Goal: Navigation & Orientation: Find specific page/section

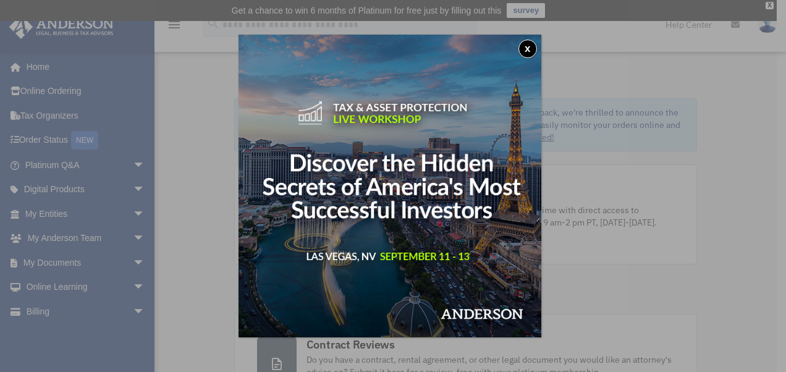
click at [532, 51] on button "x" at bounding box center [527, 49] width 19 height 19
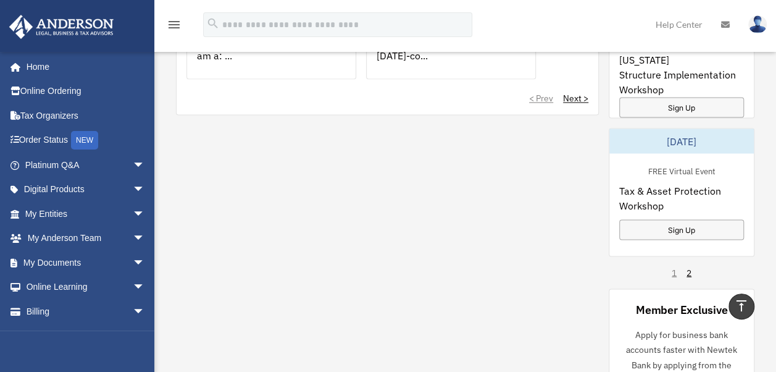
scroll to position [1112, 0]
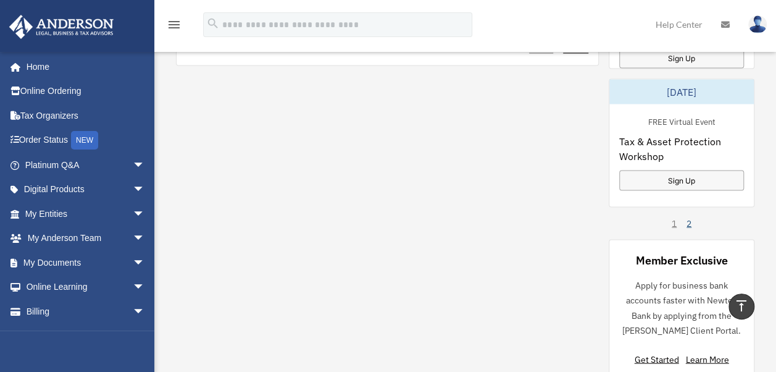
click at [690, 224] on link "2" at bounding box center [689, 223] width 5 height 12
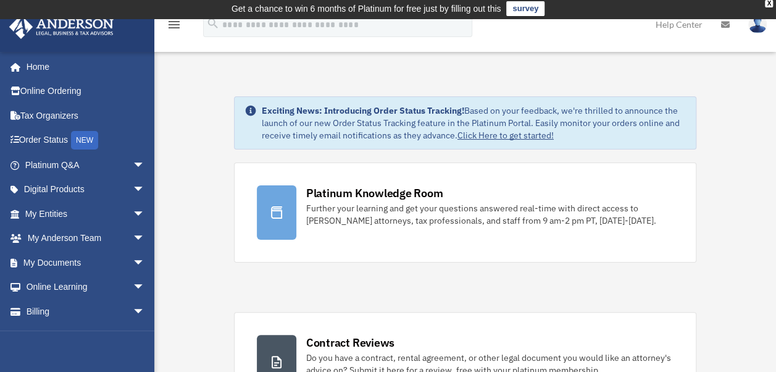
scroll to position [0, 0]
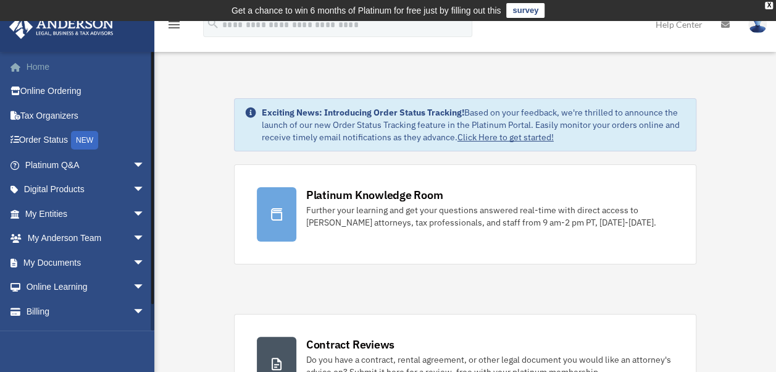
click at [43, 69] on link "Home" at bounding box center [86, 66] width 155 height 25
click at [88, 138] on div "NEW" at bounding box center [84, 140] width 27 height 19
click at [41, 313] on link "Billing arrow_drop_down" at bounding box center [86, 311] width 155 height 25
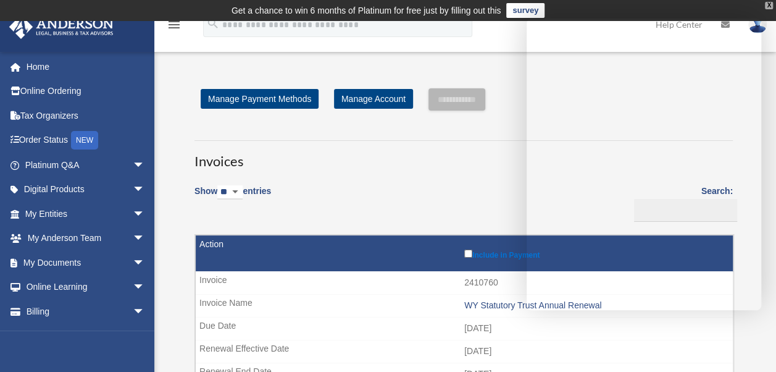
click at [768, 6] on div "X" at bounding box center [769, 5] width 8 height 7
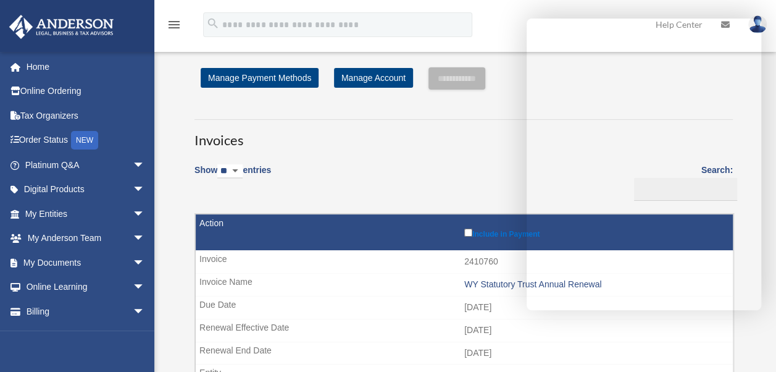
click at [507, 107] on div "**********" at bounding box center [463, 260] width 557 height 387
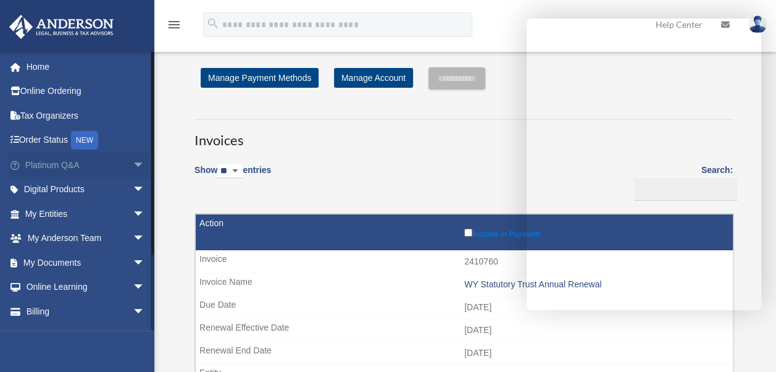
click at [70, 167] on link "Platinum Q&A arrow_drop_down" at bounding box center [86, 165] width 155 height 25
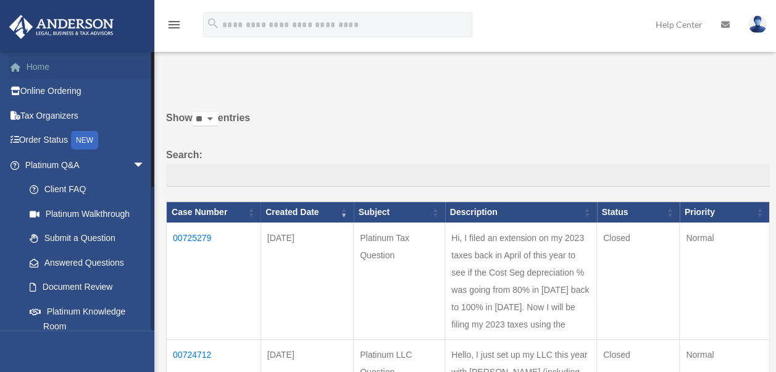
click at [42, 70] on link "Home" at bounding box center [86, 66] width 155 height 25
